Goal: Task Accomplishment & Management: Manage account settings

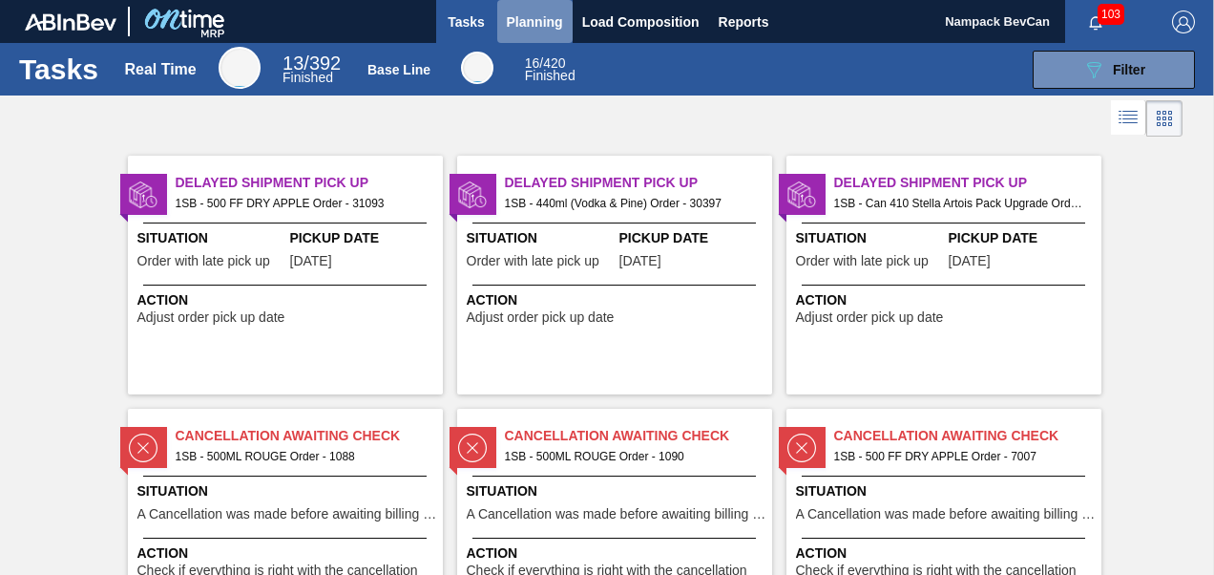
click at [524, 22] on span "Planning" at bounding box center [535, 22] width 56 height 23
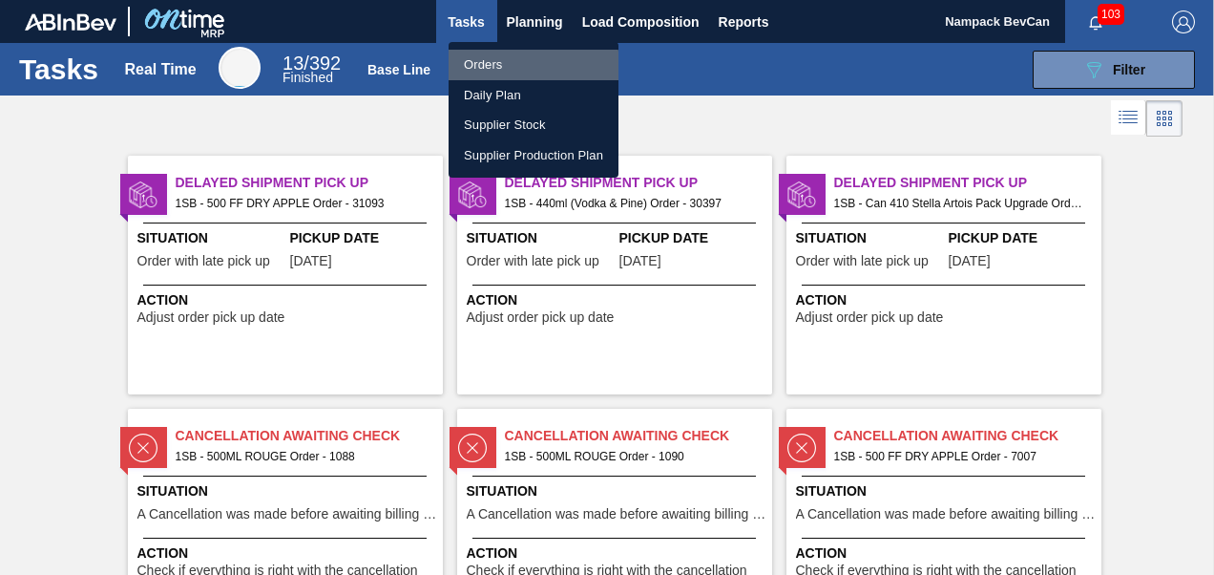
click at [497, 67] on li "Orders" at bounding box center [534, 65] width 170 height 31
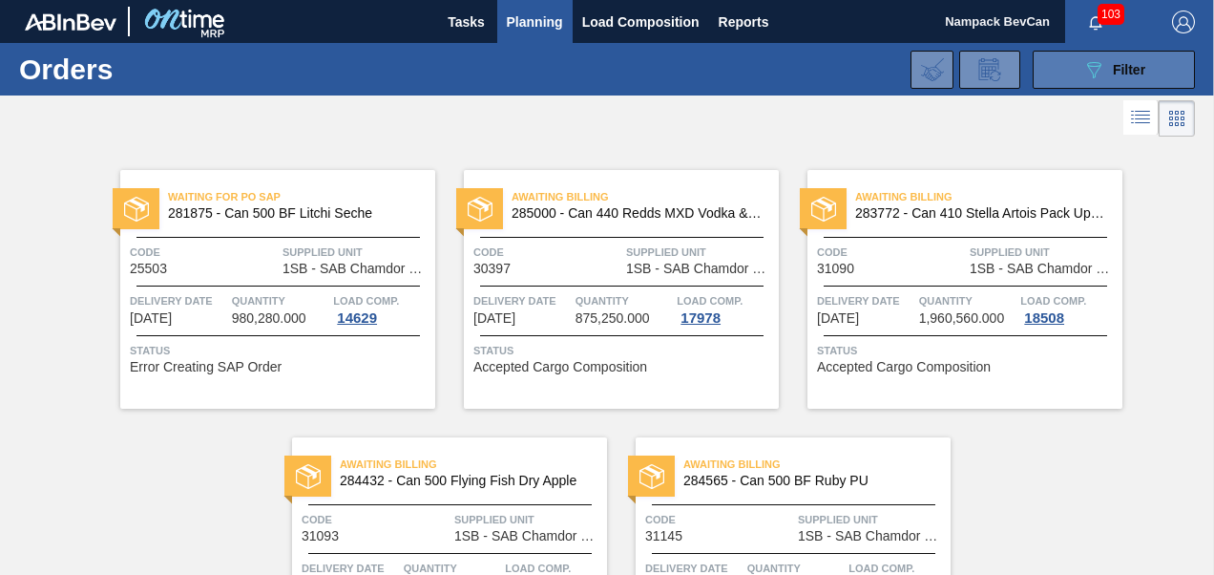
click at [1094, 74] on icon "089F7B8B-B2A5-4AFE-B5C0-19BA573D28AC" at bounding box center [1094, 69] width 23 height 23
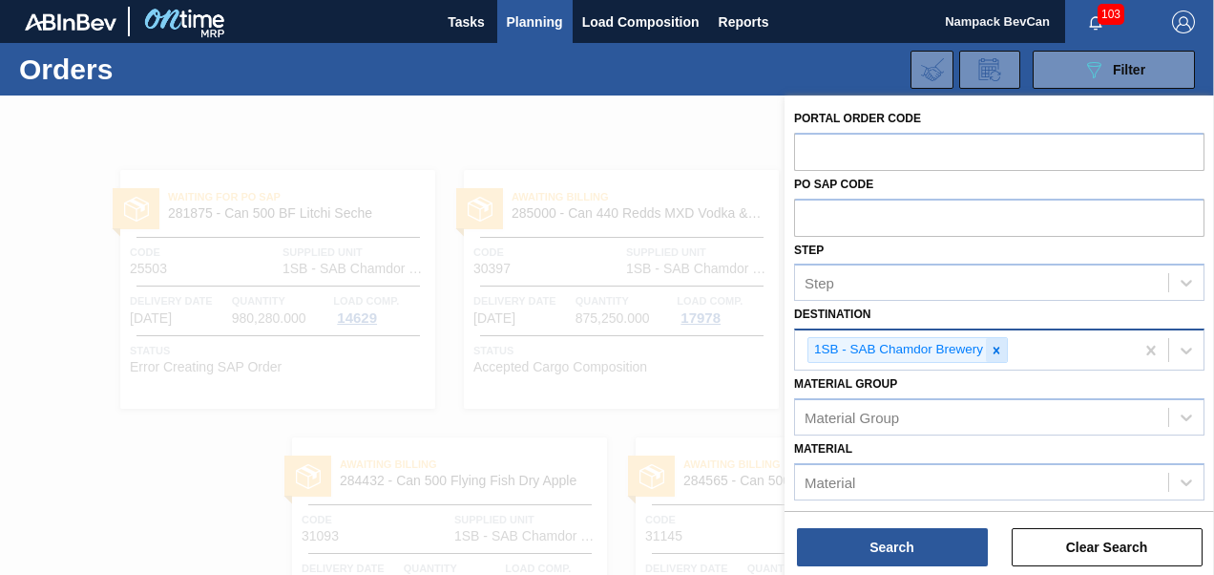
click at [997, 353] on icon at bounding box center [996, 350] width 13 height 13
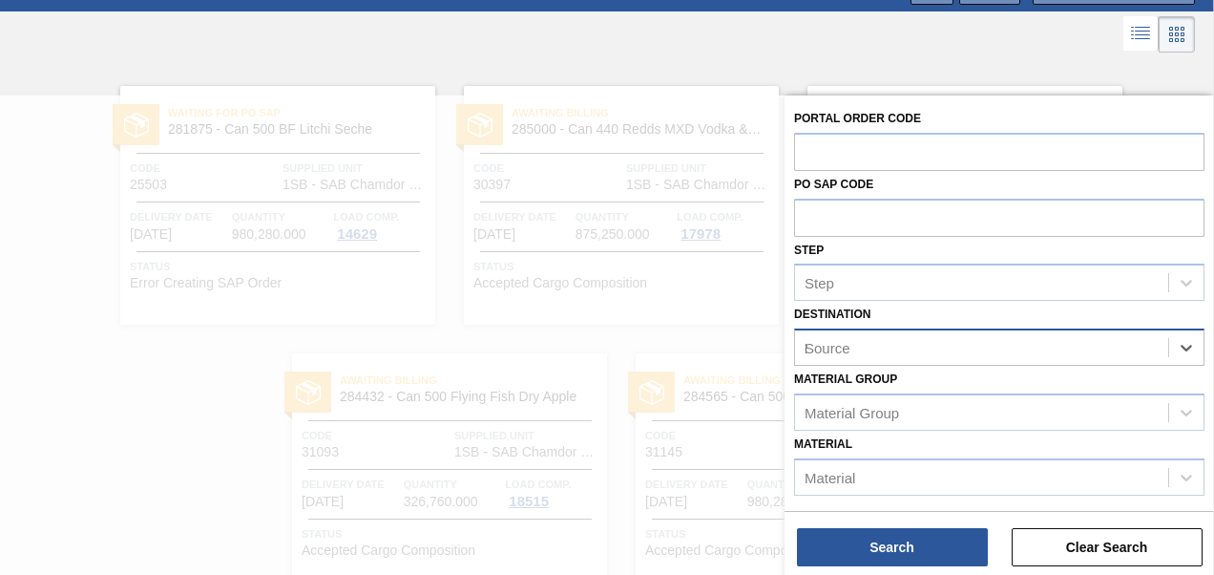
type input "Ne"
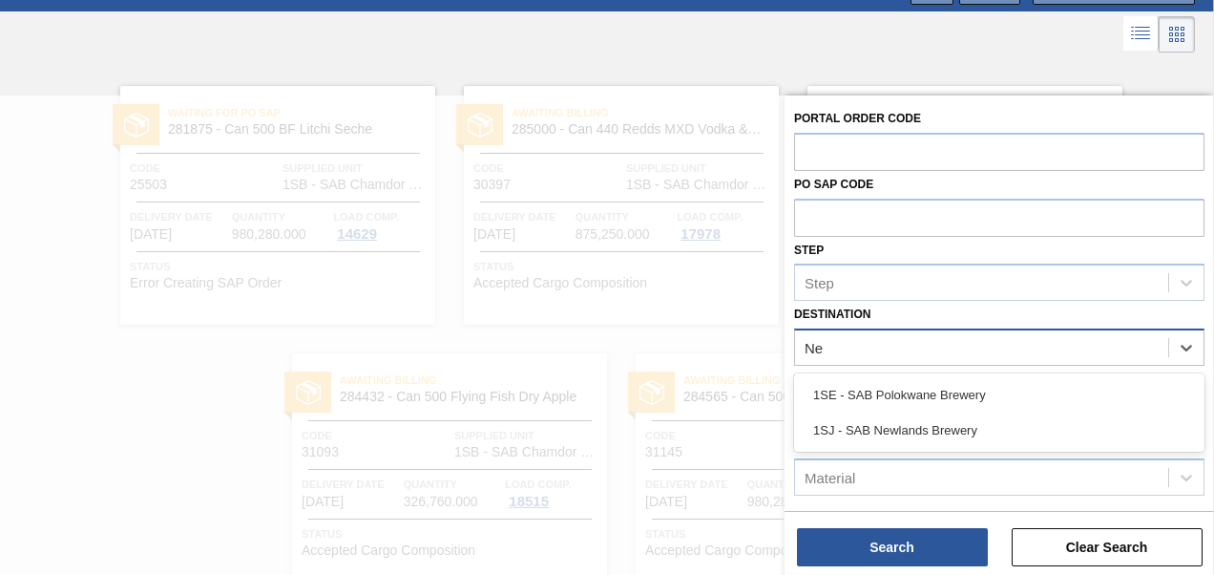
scroll to position [92, 0]
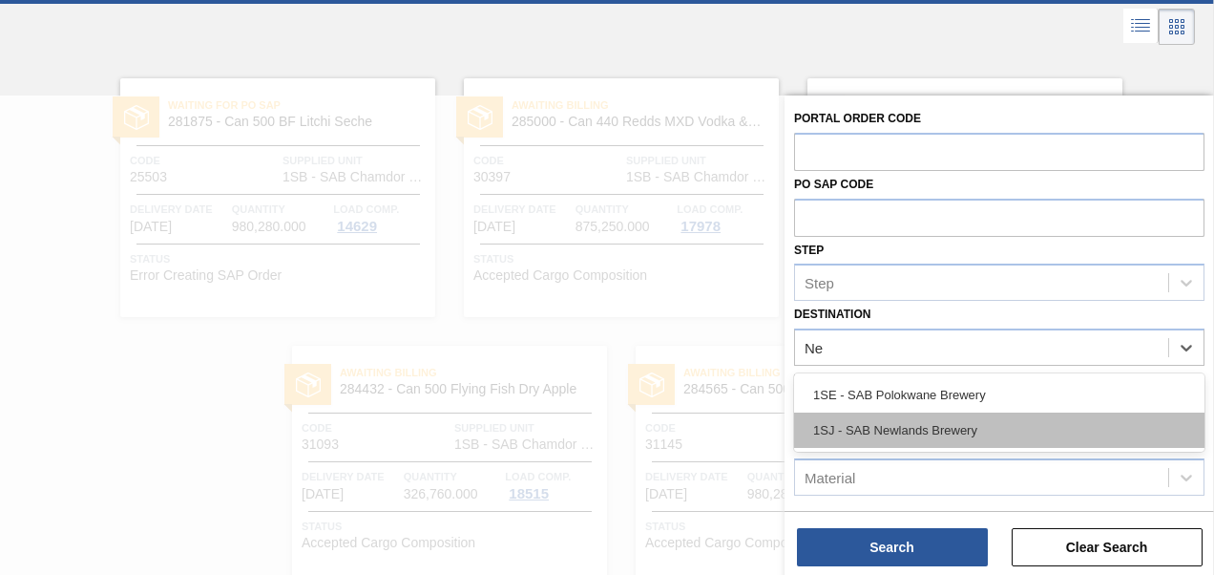
click at [924, 429] on div "1SJ - SAB Newlands Brewery" at bounding box center [999, 429] width 411 height 35
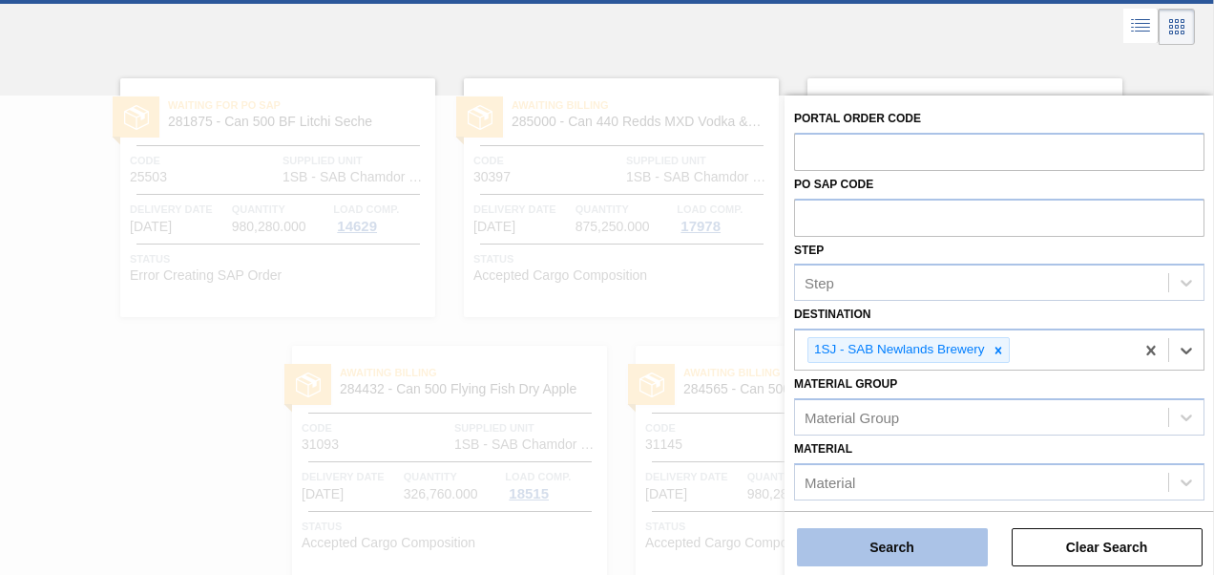
click at [926, 544] on button "Search" at bounding box center [892, 547] width 191 height 38
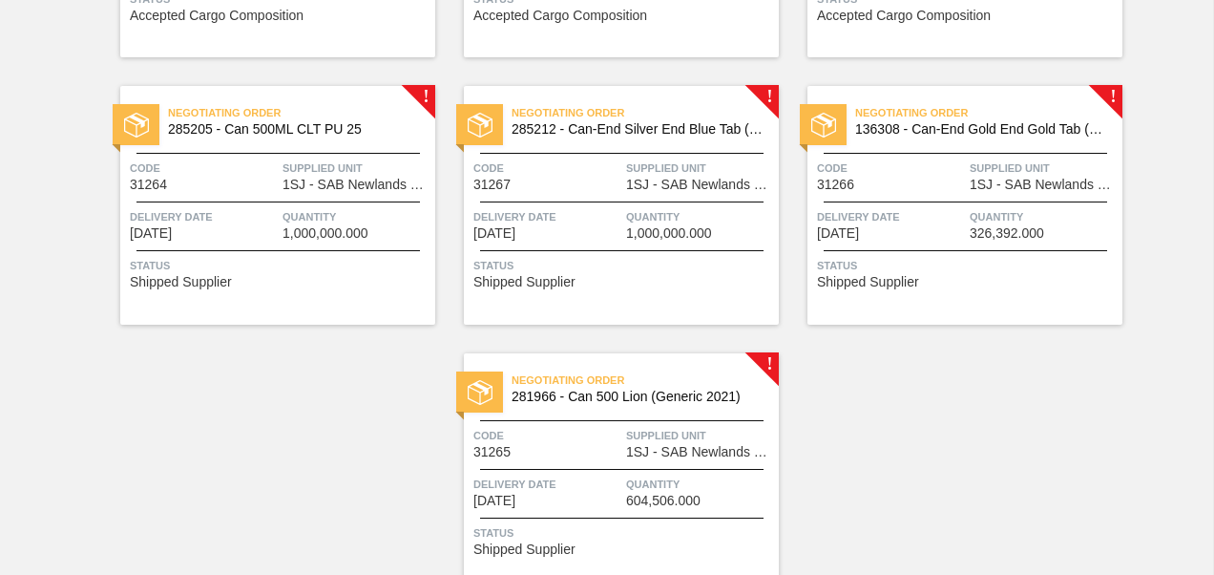
scroll to position [855, 0]
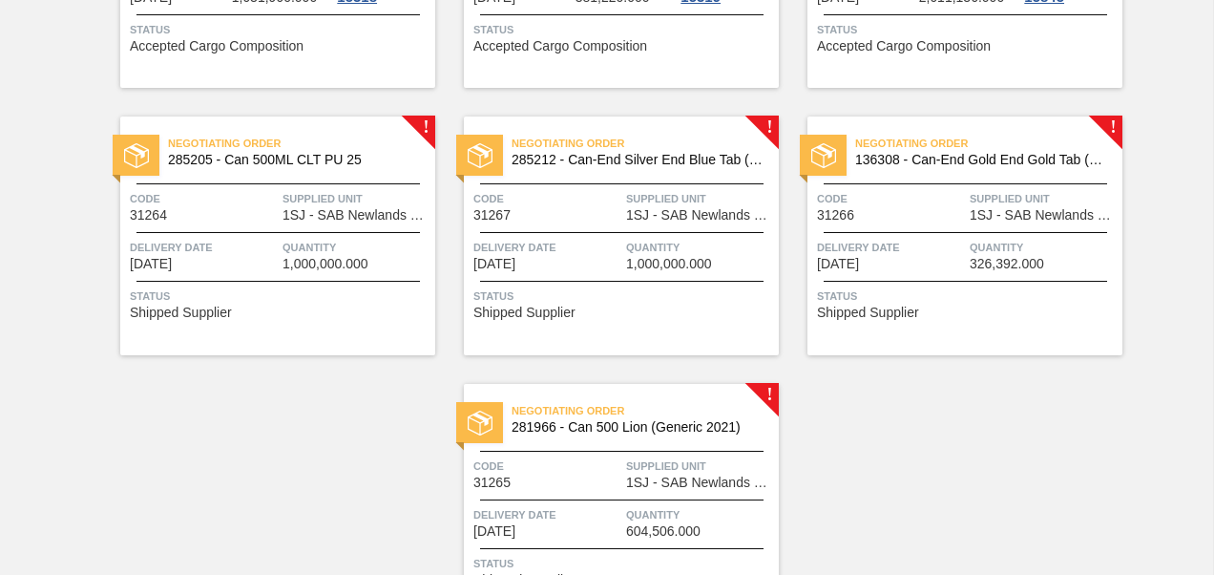
click at [304, 231] on div "Negotiating Order 285205 - Can 500ML CLT PU 25 Code 31264 Supplied Unit 1SJ - S…" at bounding box center [277, 235] width 315 height 239
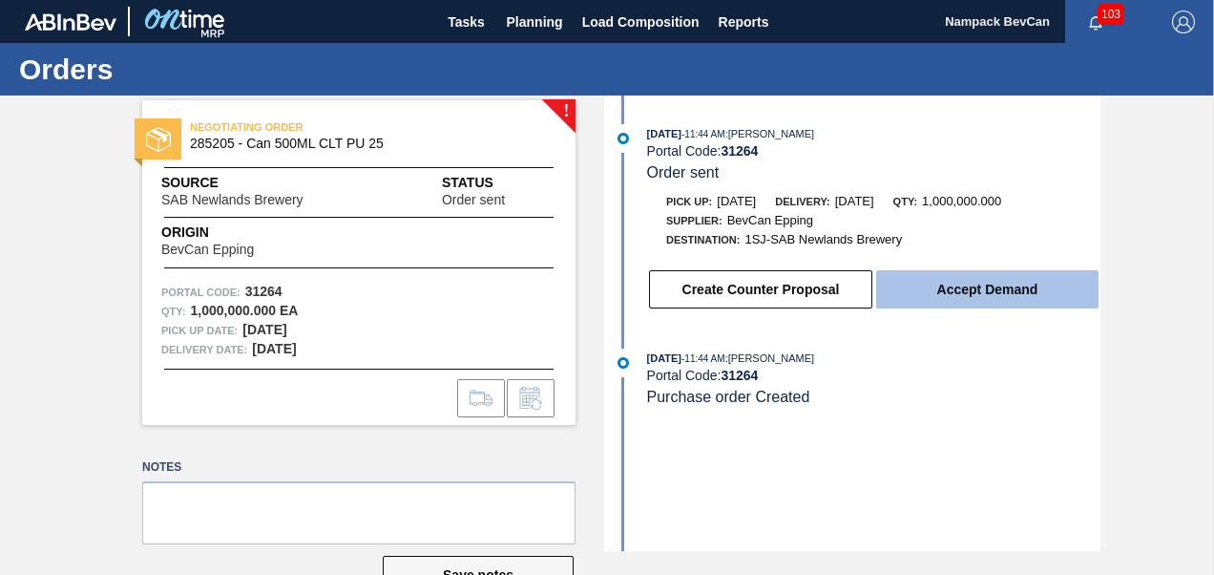
click at [991, 293] on button "Accept Demand" at bounding box center [987, 289] width 222 height 38
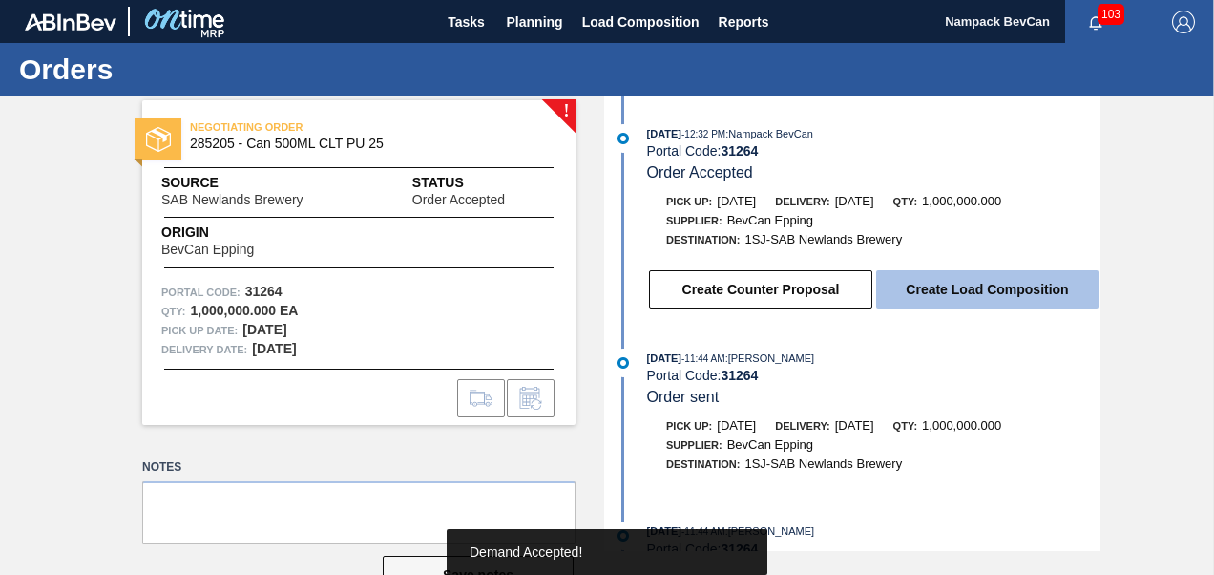
click at [953, 304] on button "Create Load Composition" at bounding box center [987, 289] width 222 height 38
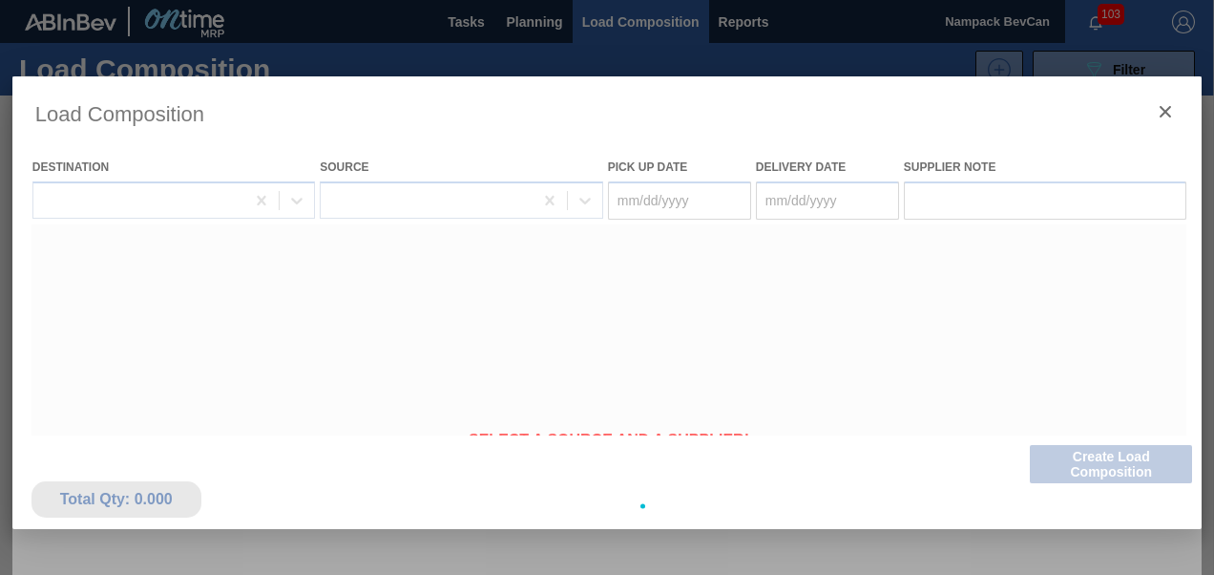
type Date "[DATE]"
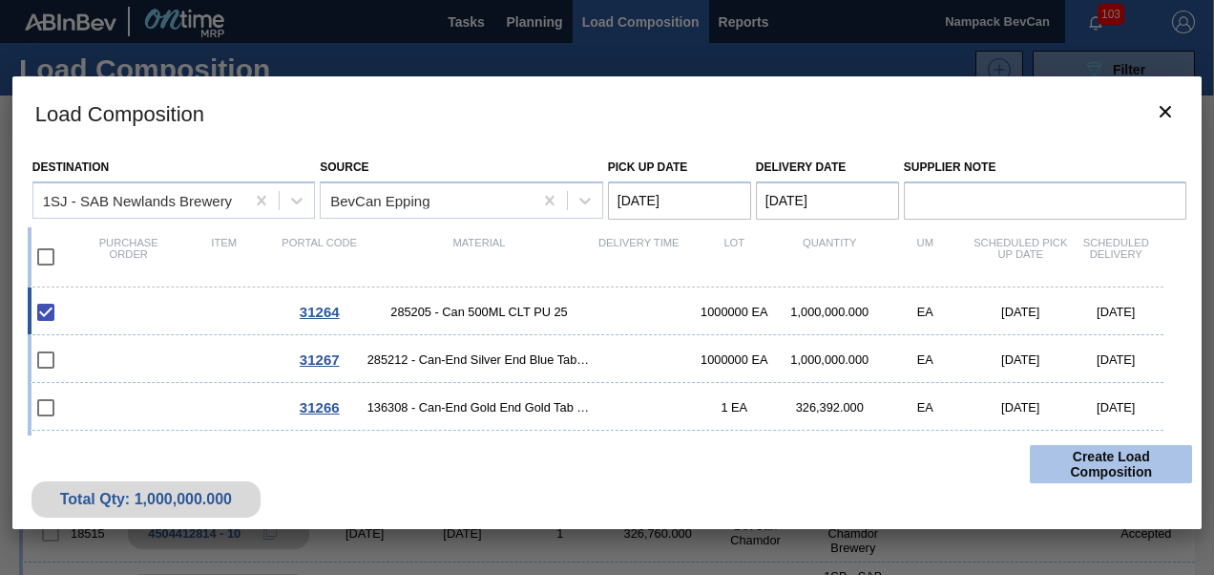
click at [1098, 456] on button "Create Load Composition" at bounding box center [1111, 464] width 162 height 38
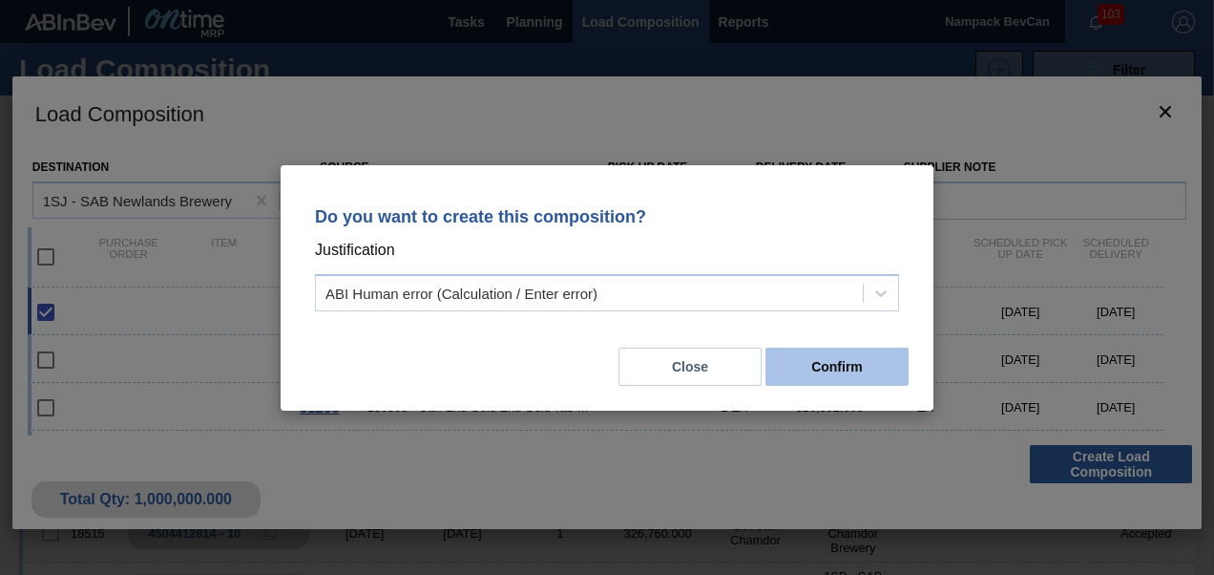
click at [863, 374] on button "Confirm" at bounding box center [837, 367] width 143 height 38
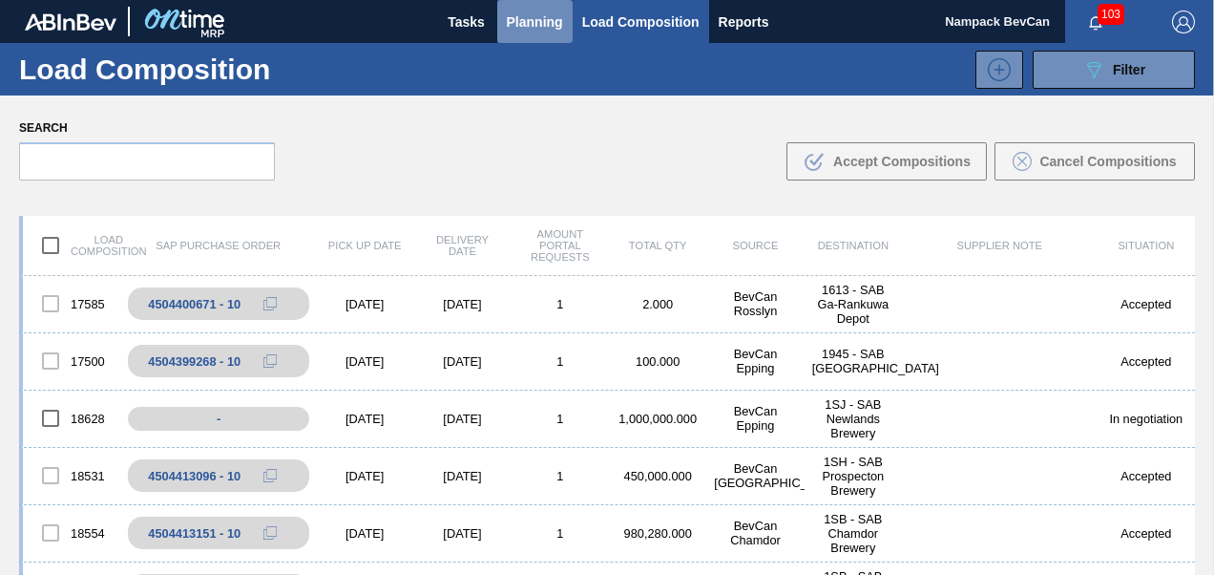
click at [540, 28] on span "Planning" at bounding box center [535, 22] width 56 height 23
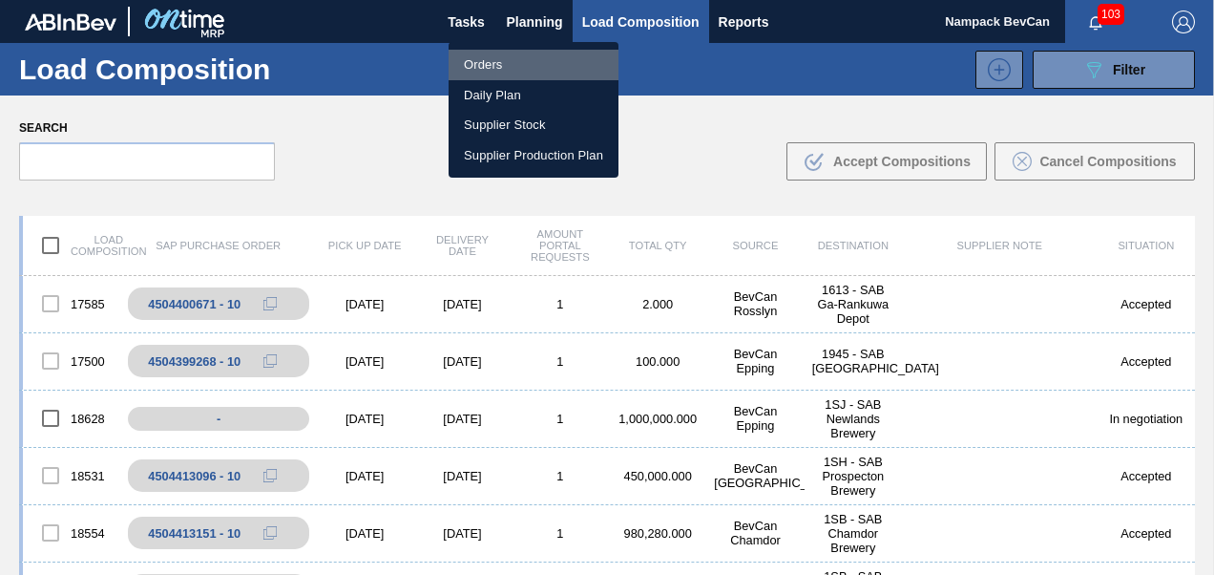
click at [525, 63] on li "Orders" at bounding box center [534, 65] width 170 height 31
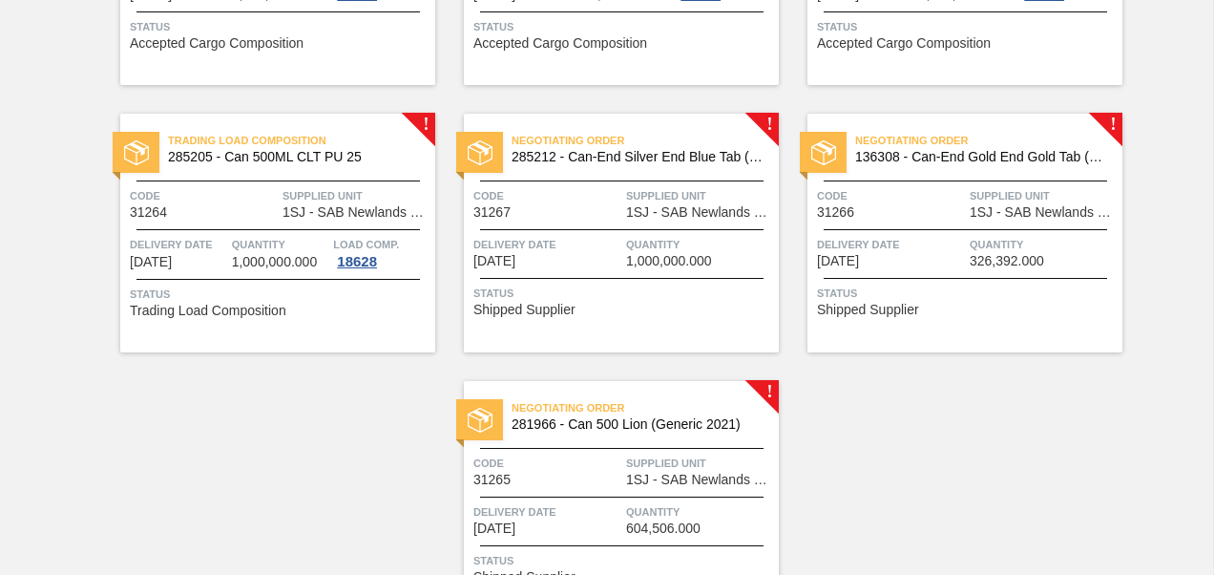
scroll to position [859, 0]
click at [629, 225] on div "Negotiating Order 285212 - Can-End Silver End Blue Tab (Snowflake) Code 31267 S…" at bounding box center [621, 232] width 315 height 239
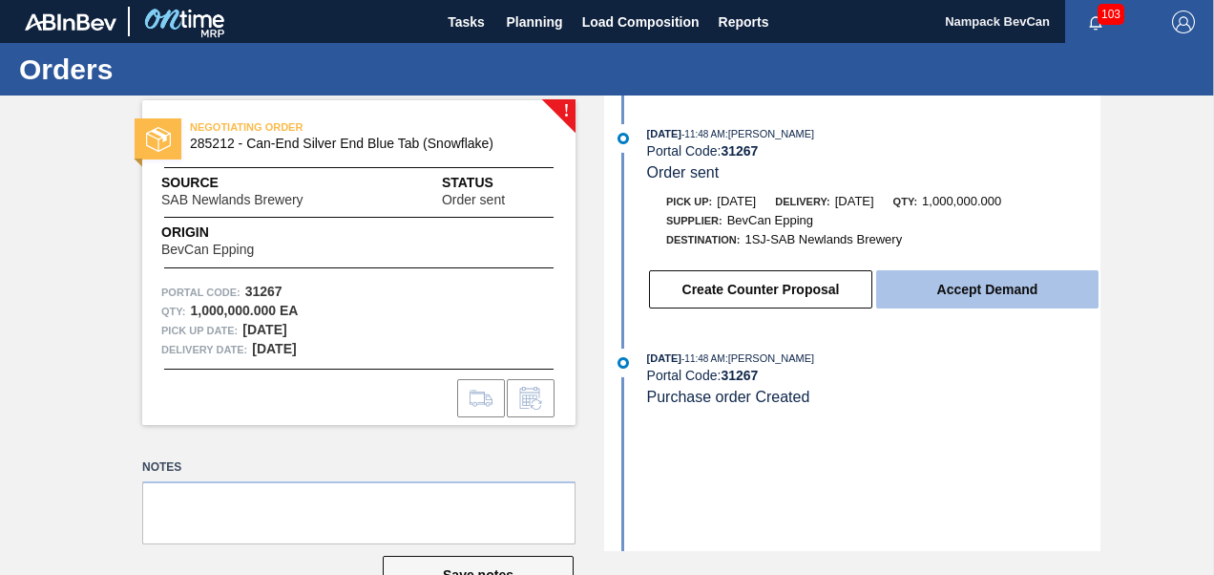
click at [978, 300] on button "Accept Demand" at bounding box center [987, 289] width 222 height 38
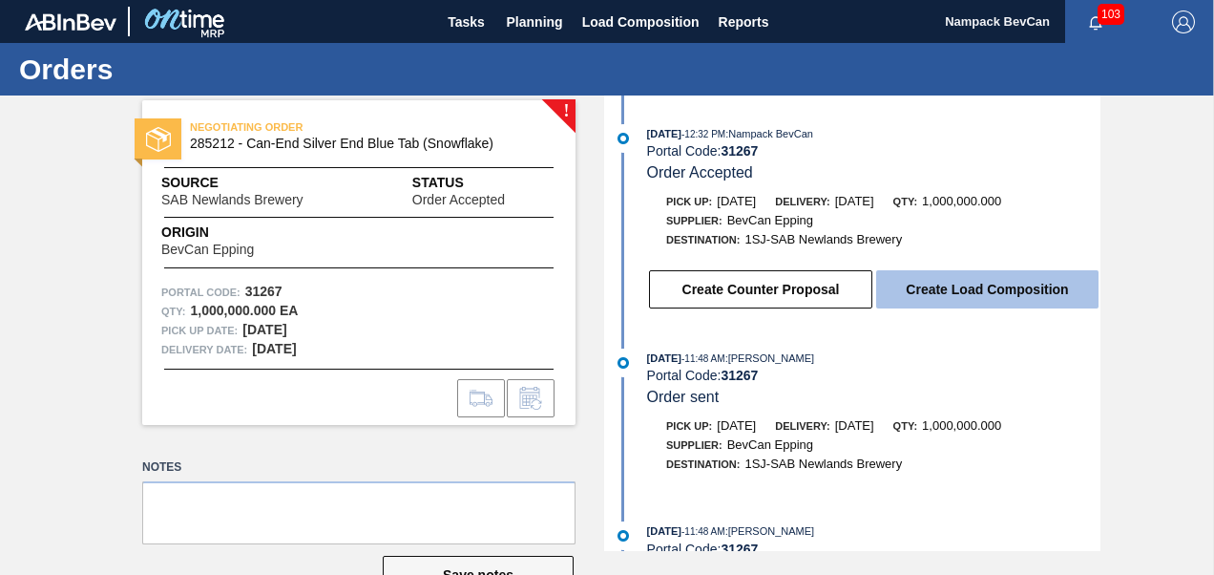
click at [1000, 299] on button "Create Load Composition" at bounding box center [987, 289] width 222 height 38
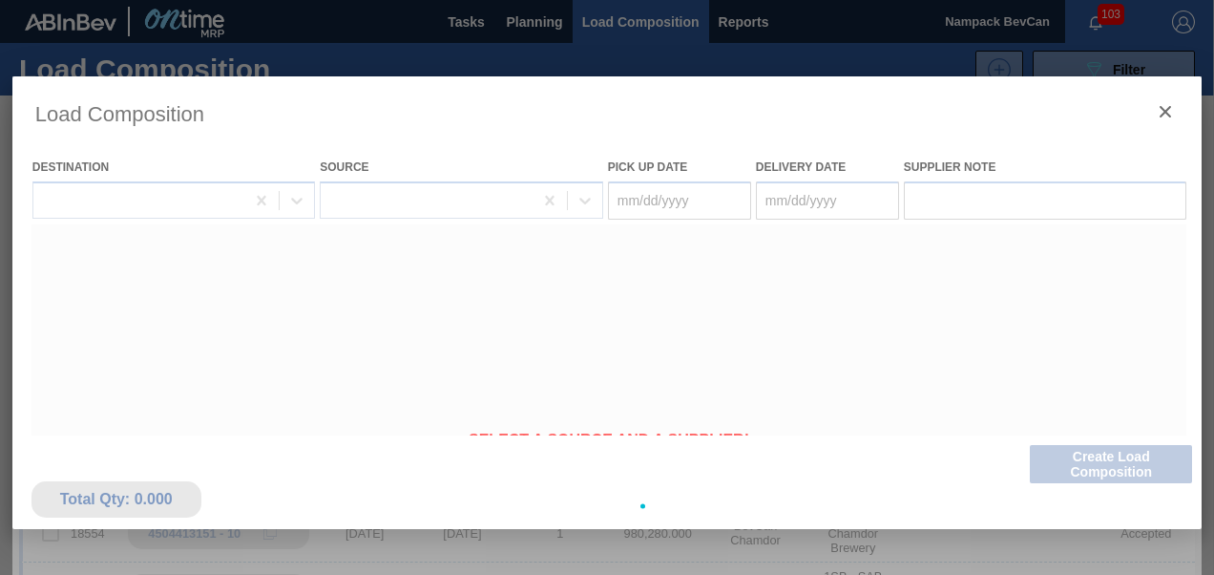
type Date "[DATE]"
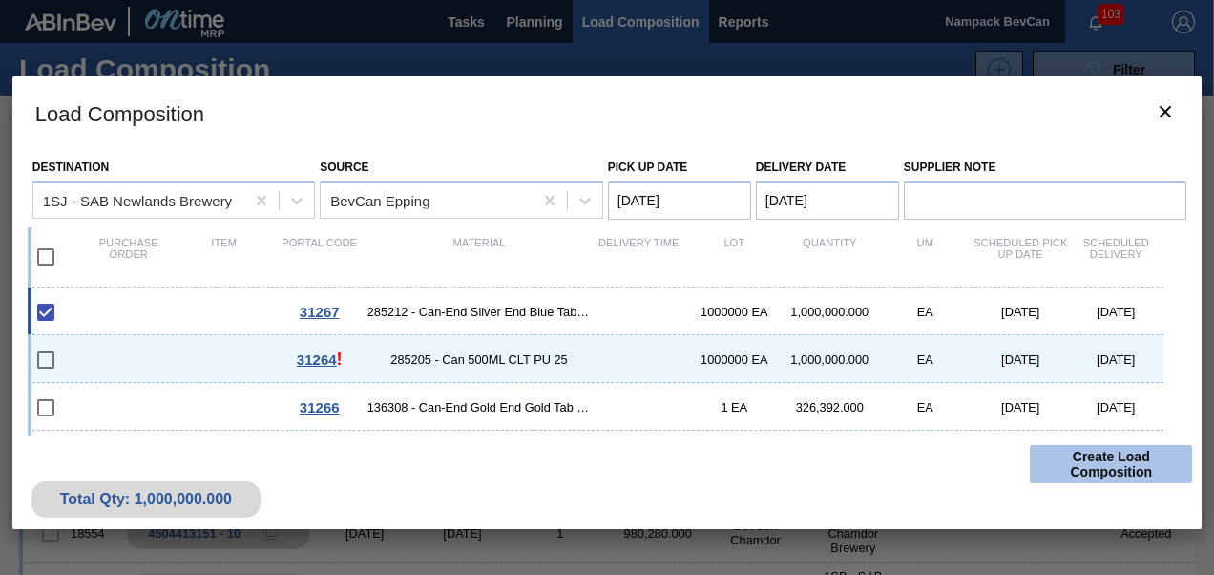
click at [1121, 461] on button "Create Load Composition" at bounding box center [1111, 464] width 162 height 38
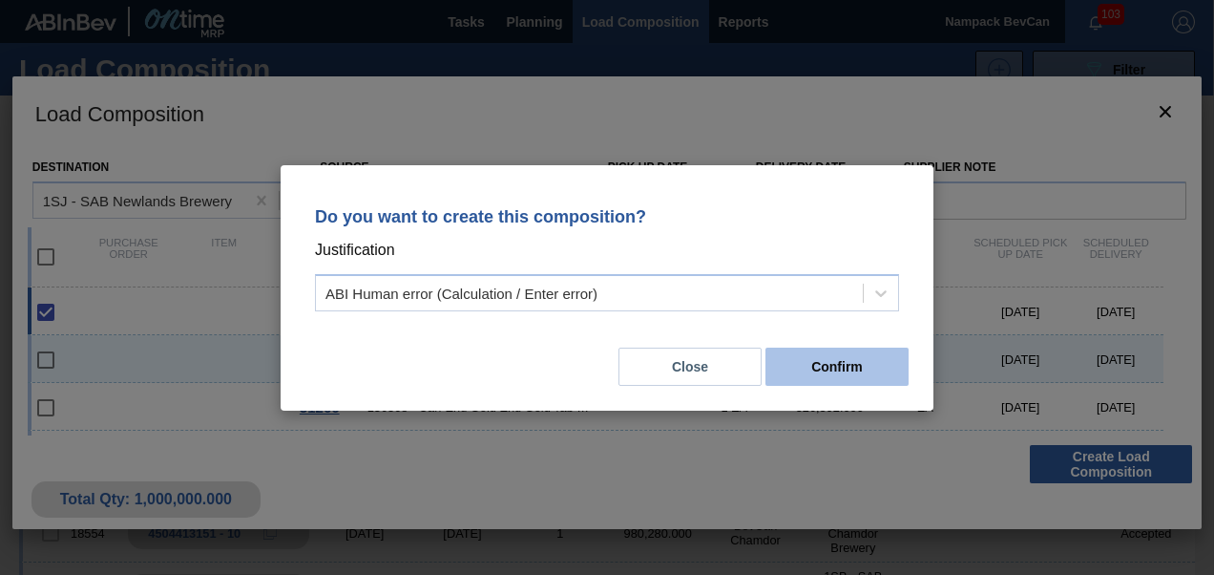
click at [861, 374] on button "Confirm" at bounding box center [837, 367] width 143 height 38
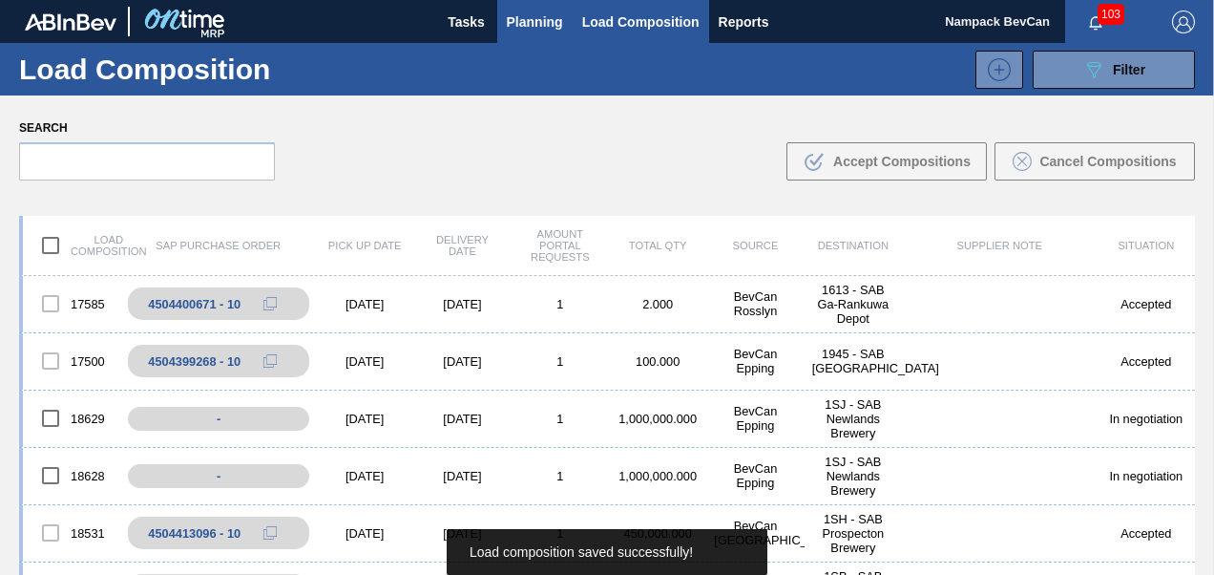
click at [519, 28] on span "Planning" at bounding box center [535, 22] width 56 height 23
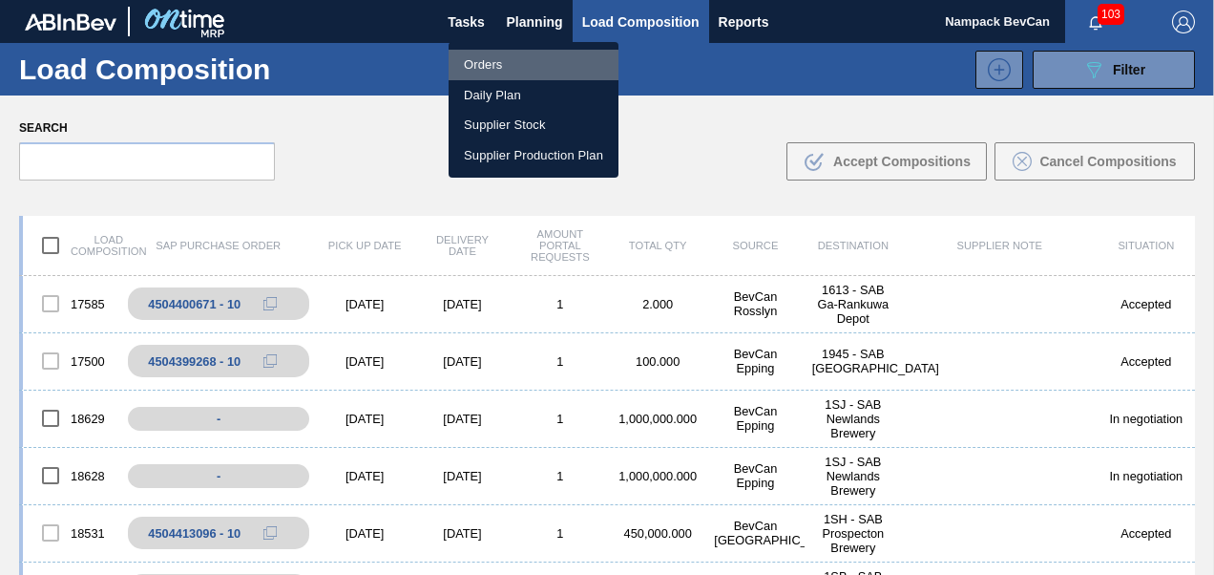
click at [506, 65] on li "Orders" at bounding box center [534, 65] width 170 height 31
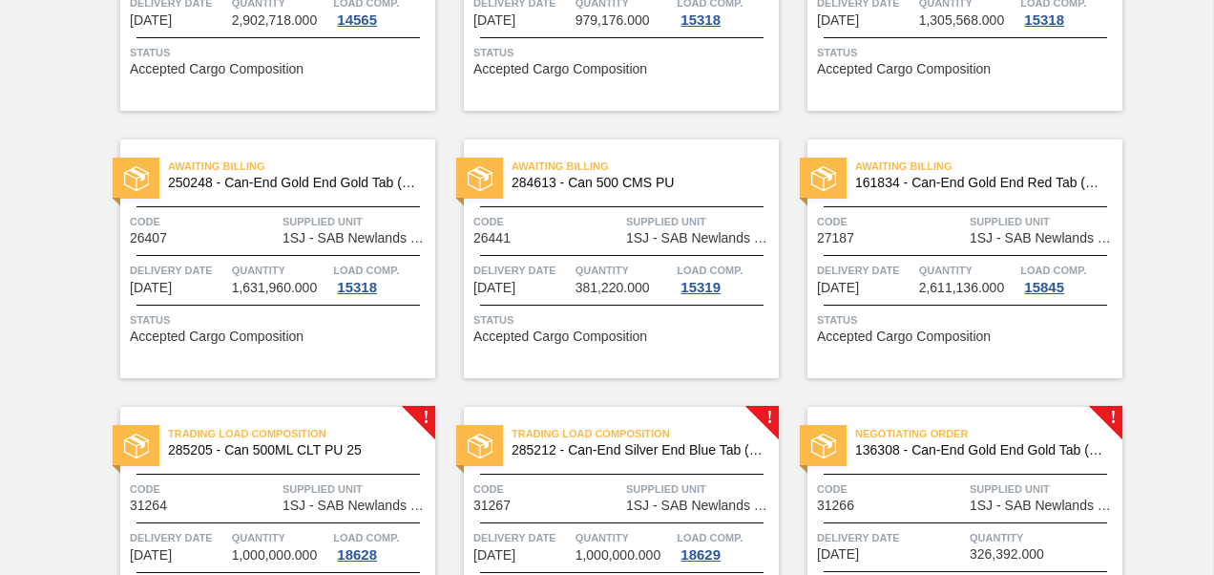
scroll to position [668, 0]
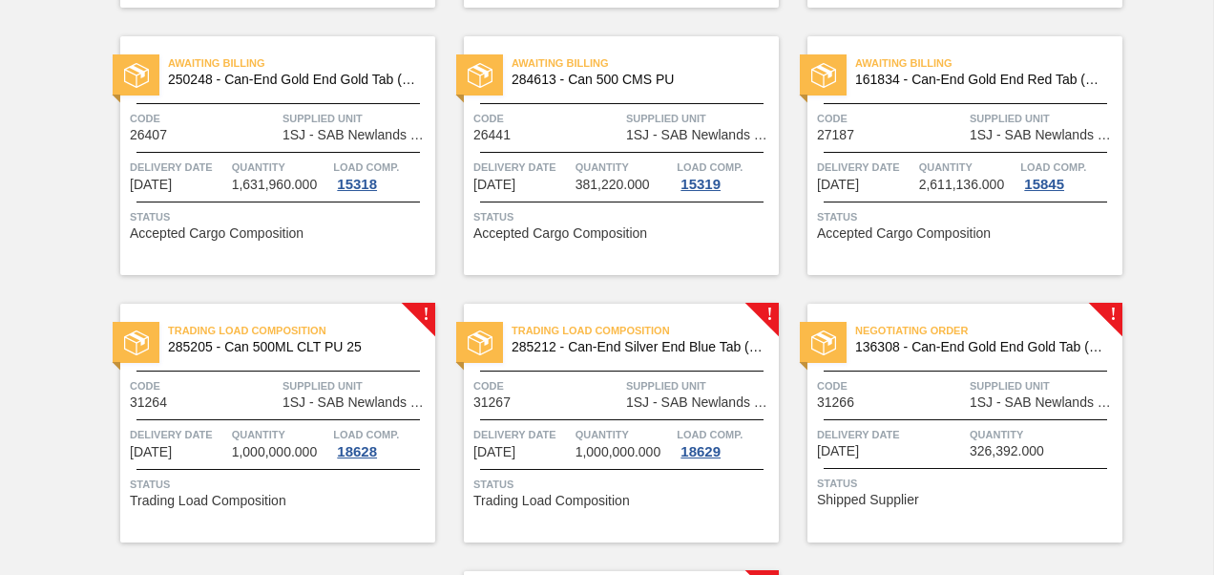
click at [926, 411] on div "Negotiating Order 136308 - Can-End Gold End Gold Tab (202) Code 31266 Supplied …" at bounding box center [965, 423] width 315 height 239
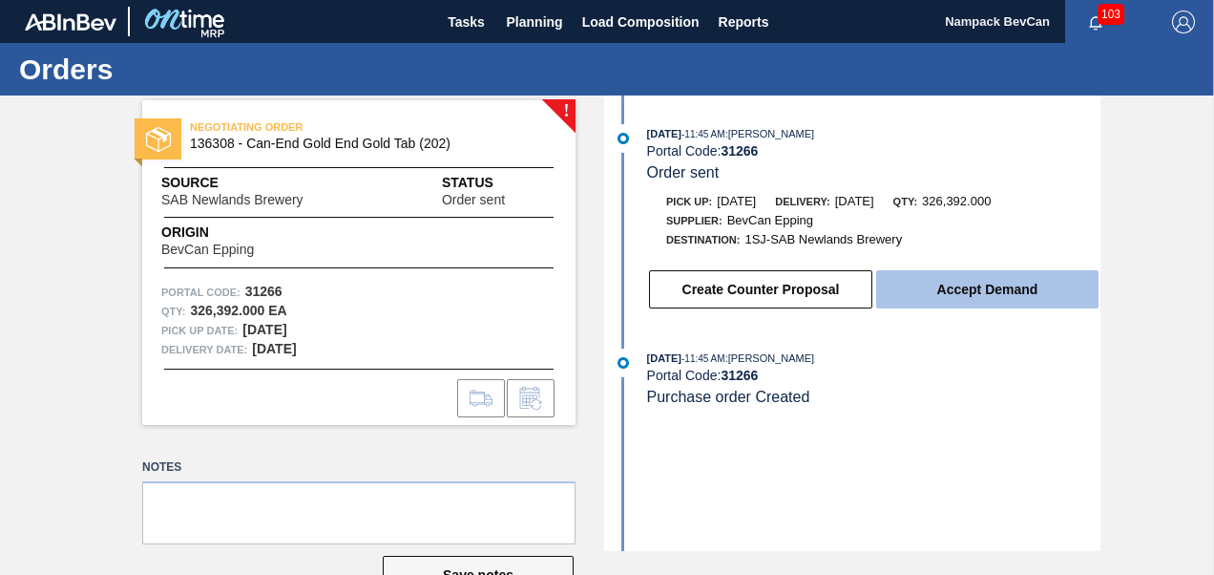
click at [1004, 291] on button "Accept Demand" at bounding box center [987, 289] width 222 height 38
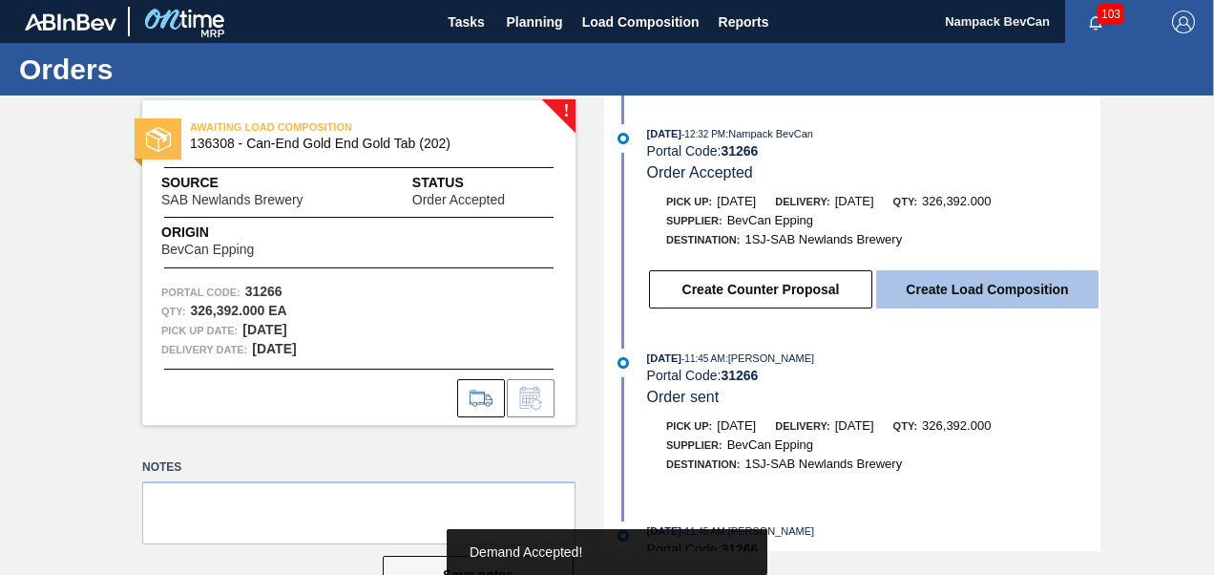
click at [962, 294] on button "Create Load Composition" at bounding box center [987, 289] width 222 height 38
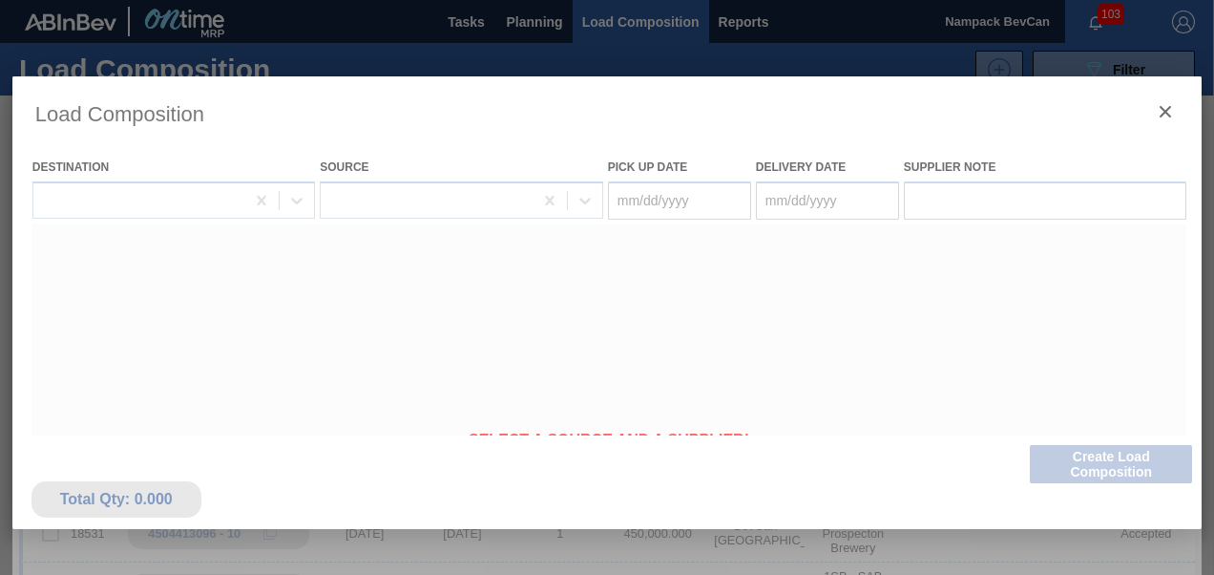
type Date "[DATE]"
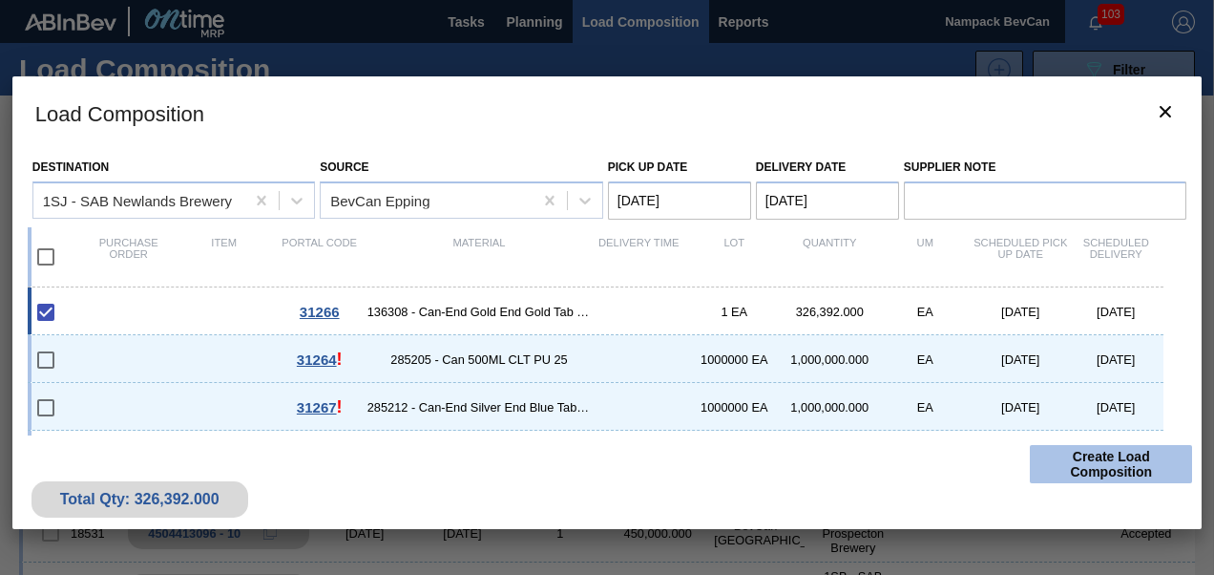
click at [1106, 465] on button "Create Load Composition" at bounding box center [1111, 464] width 162 height 38
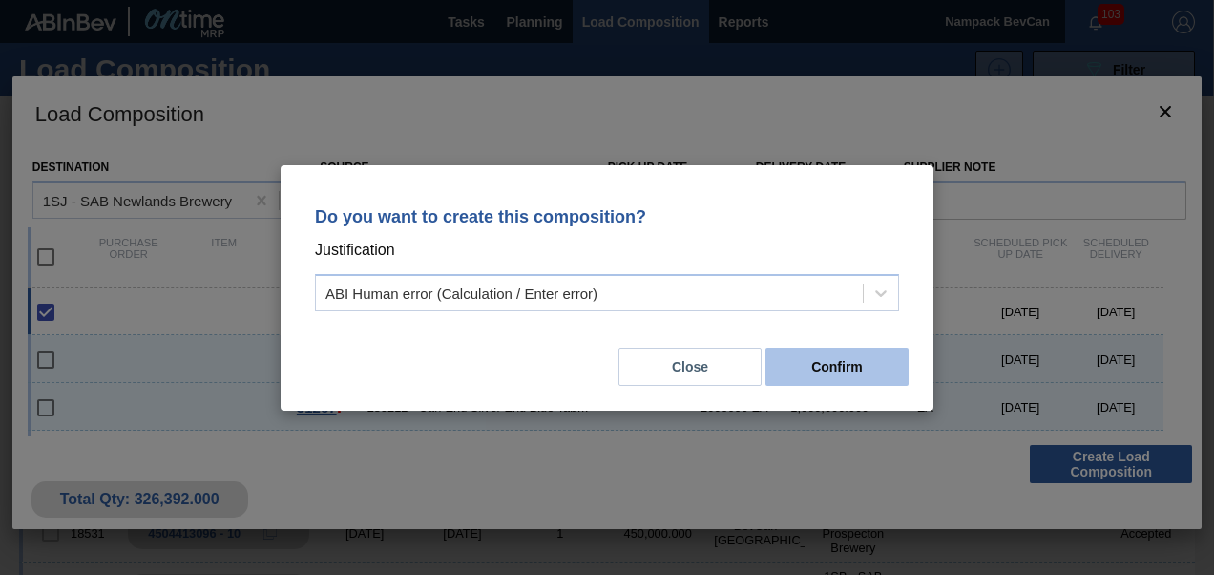
click at [855, 369] on button "Confirm" at bounding box center [837, 367] width 143 height 38
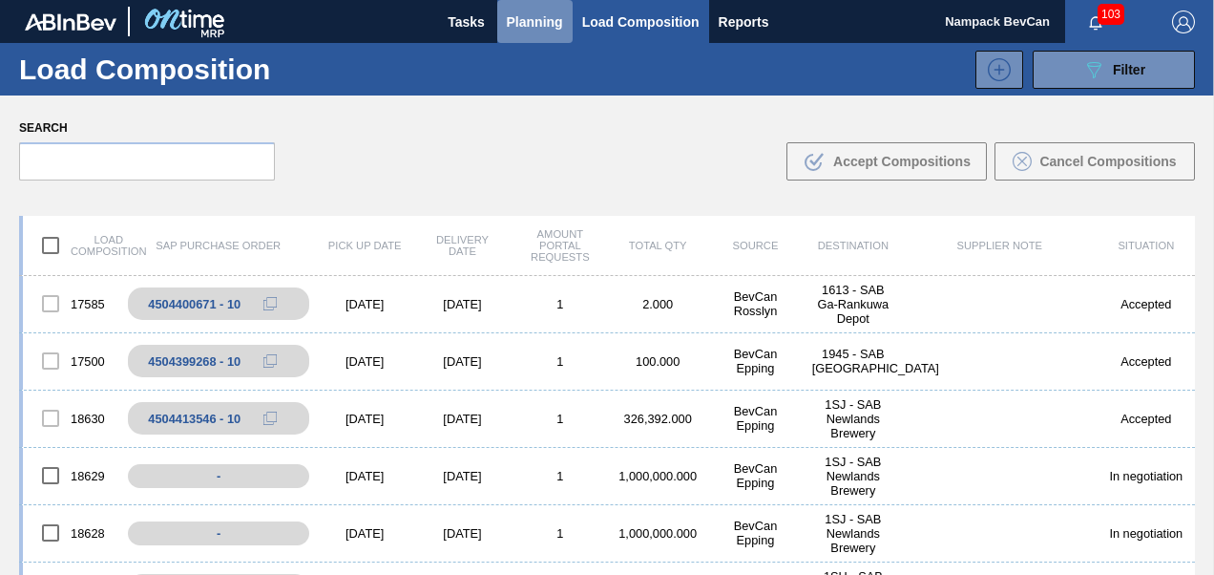
click at [533, 26] on span "Planning" at bounding box center [535, 22] width 56 height 23
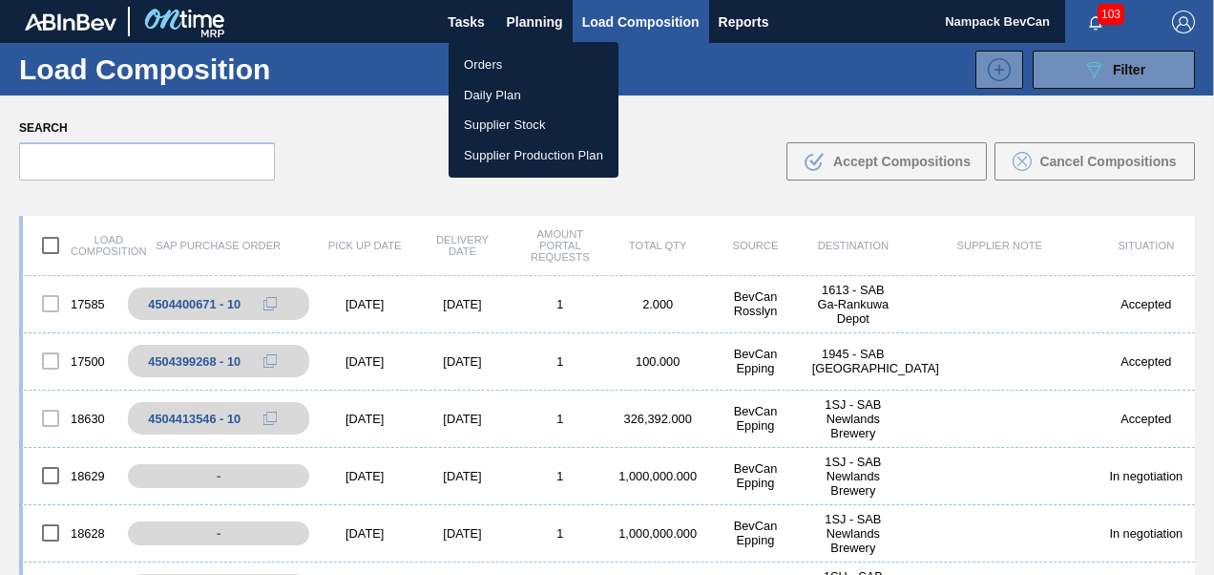
click at [519, 61] on li "Orders" at bounding box center [534, 65] width 170 height 31
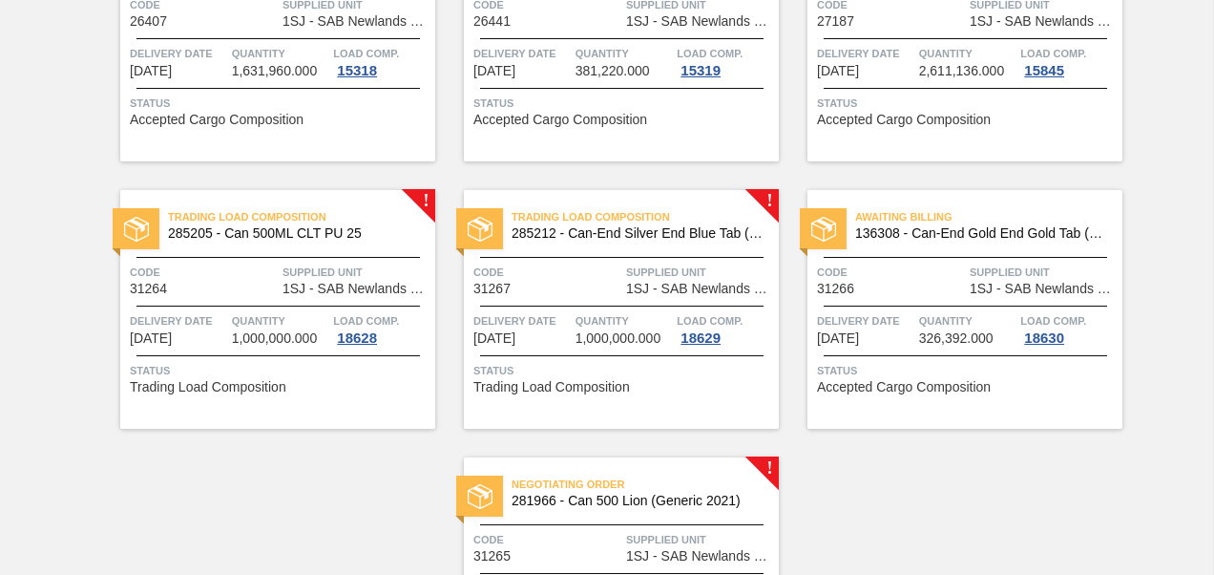
scroll to position [973, 0]
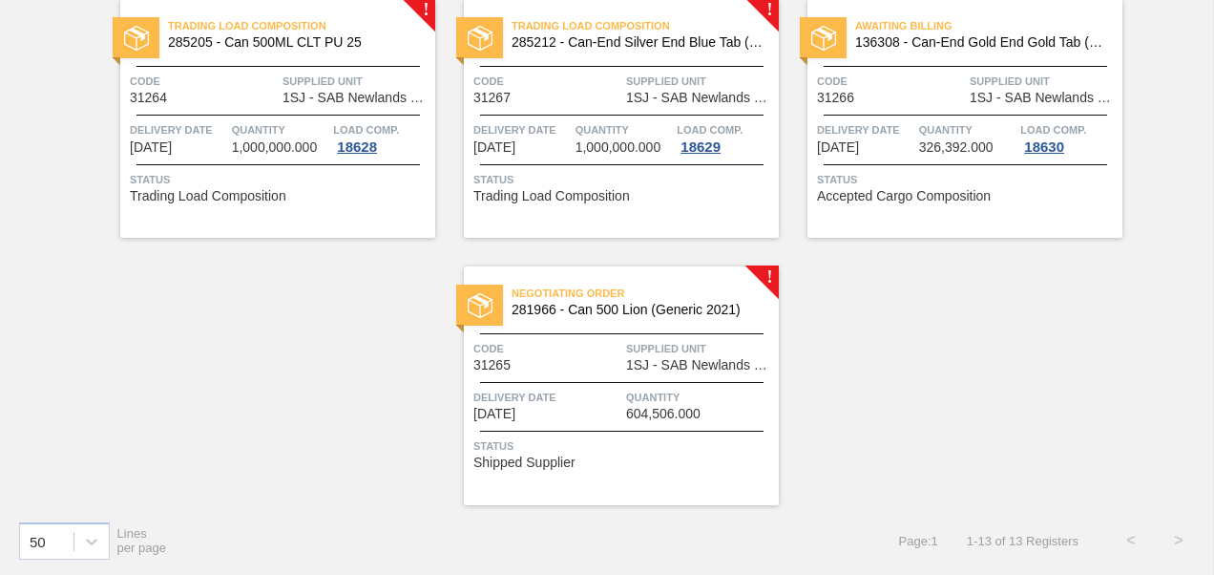
click at [601, 377] on div "Negotiating Order 281966 - Can 500 Lion (Generic 2021) Code 31265 Supplied Unit…" at bounding box center [621, 385] width 315 height 239
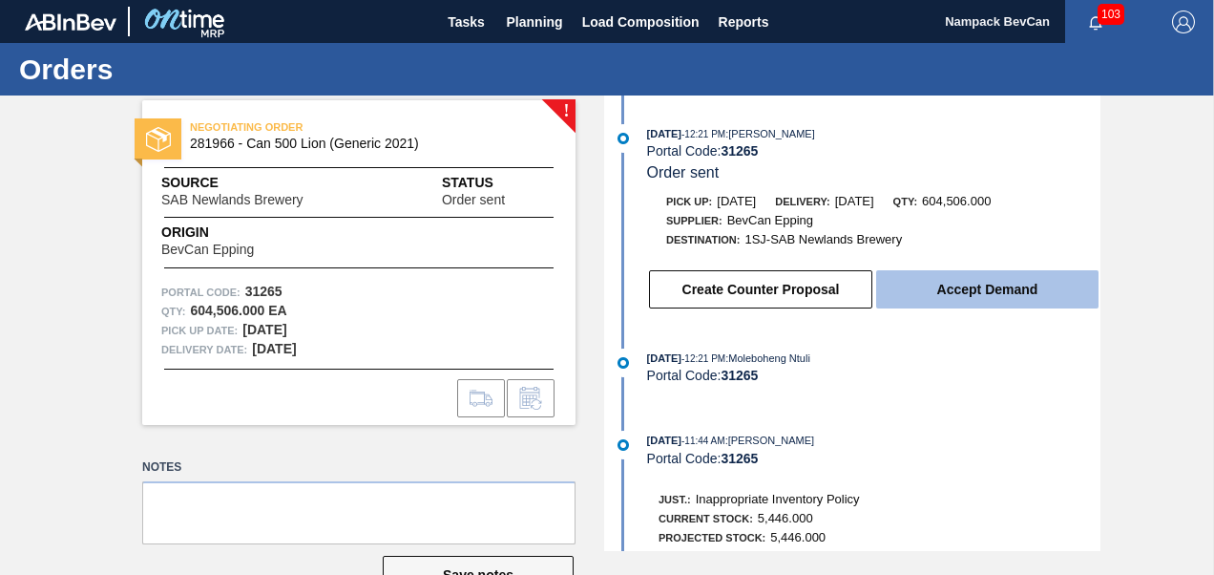
click at [990, 298] on button "Accept Demand" at bounding box center [987, 289] width 222 height 38
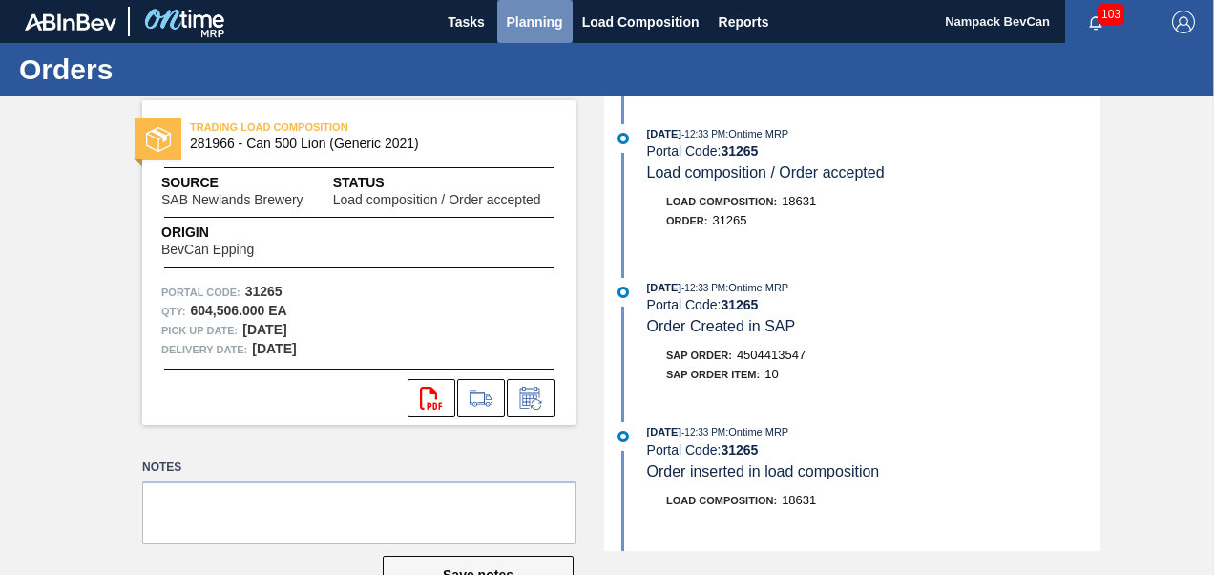
click at [548, 21] on span "Planning" at bounding box center [535, 22] width 56 height 23
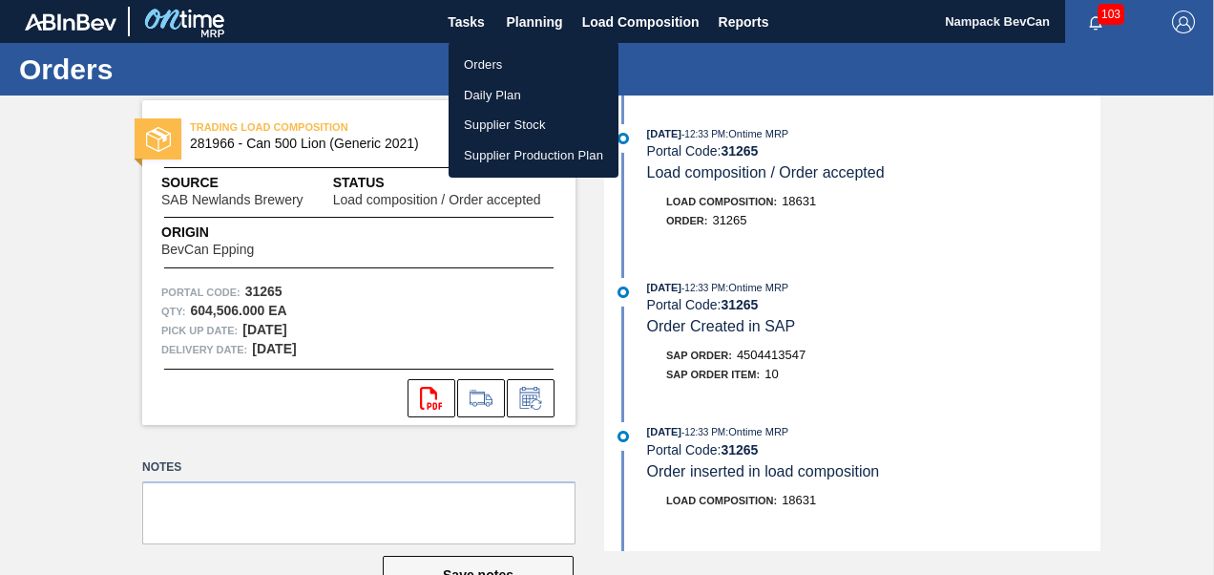
click at [501, 68] on li "Orders" at bounding box center [534, 65] width 170 height 31
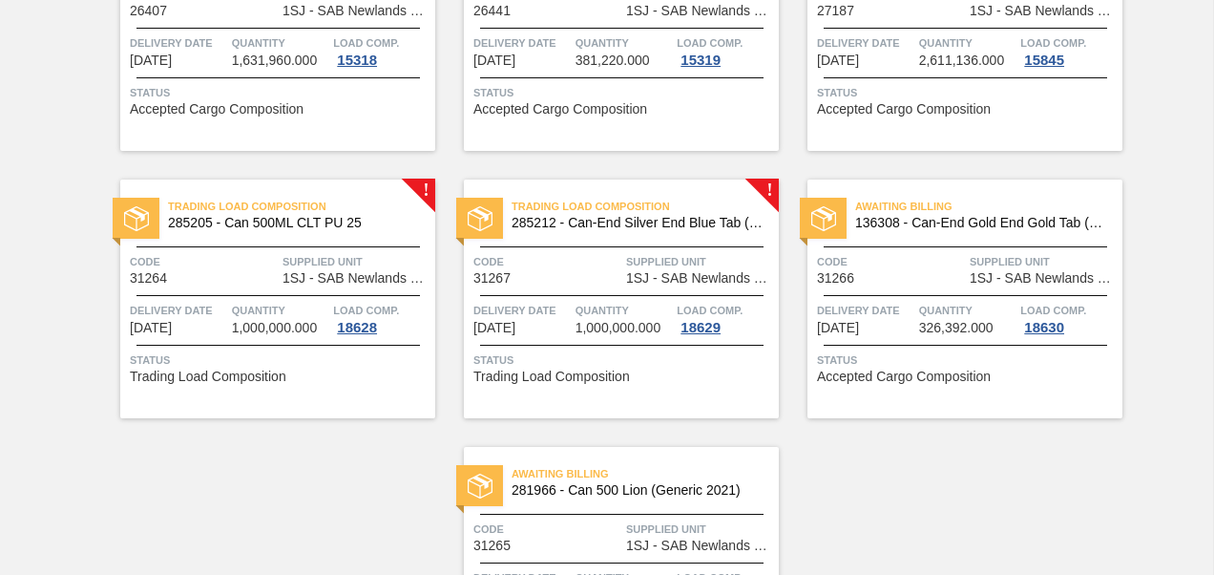
scroll to position [973, 0]
